Goal: Navigation & Orientation: Go to known website

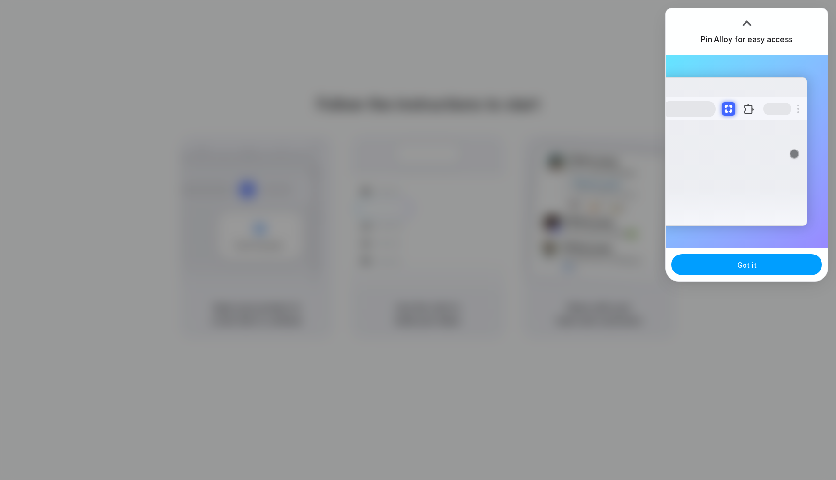
click at [733, 265] on button "Got it" at bounding box center [746, 264] width 151 height 21
